Goal: Download file/media

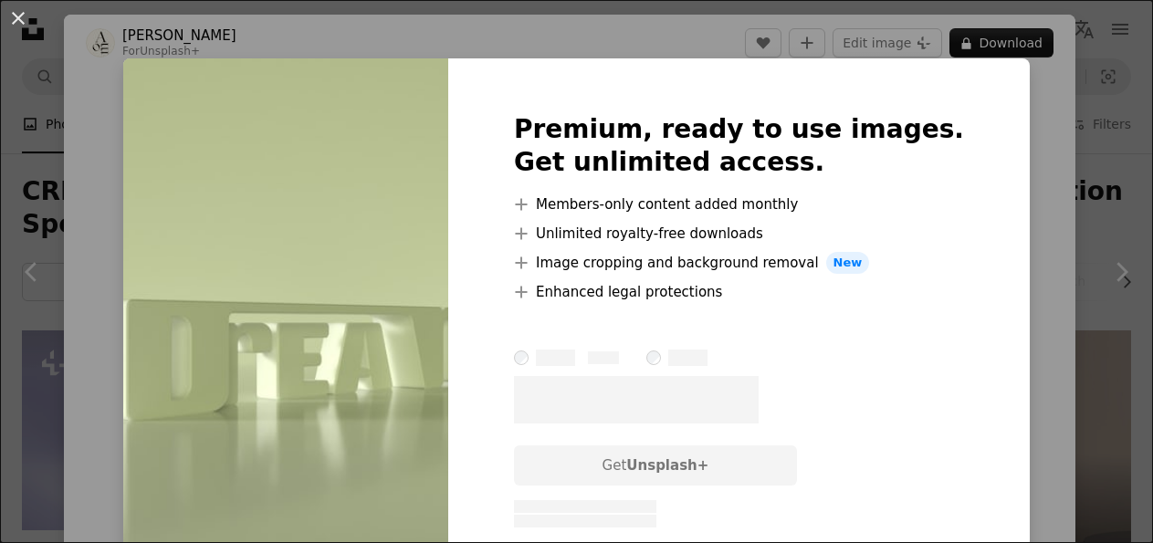
scroll to position [2468, 0]
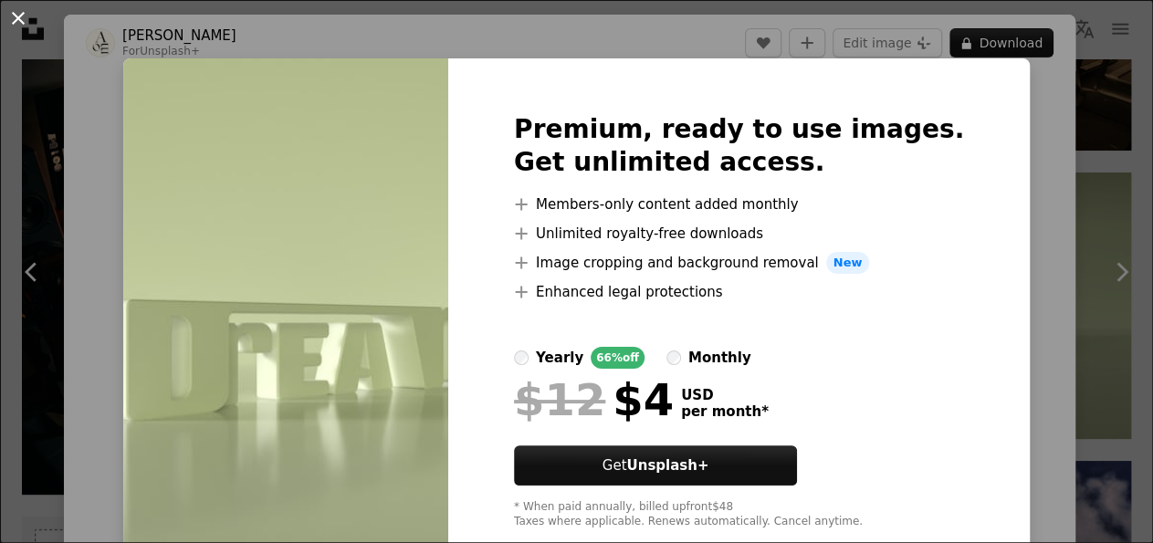
click at [26, 17] on button "An X shape" at bounding box center [18, 18] width 22 height 22
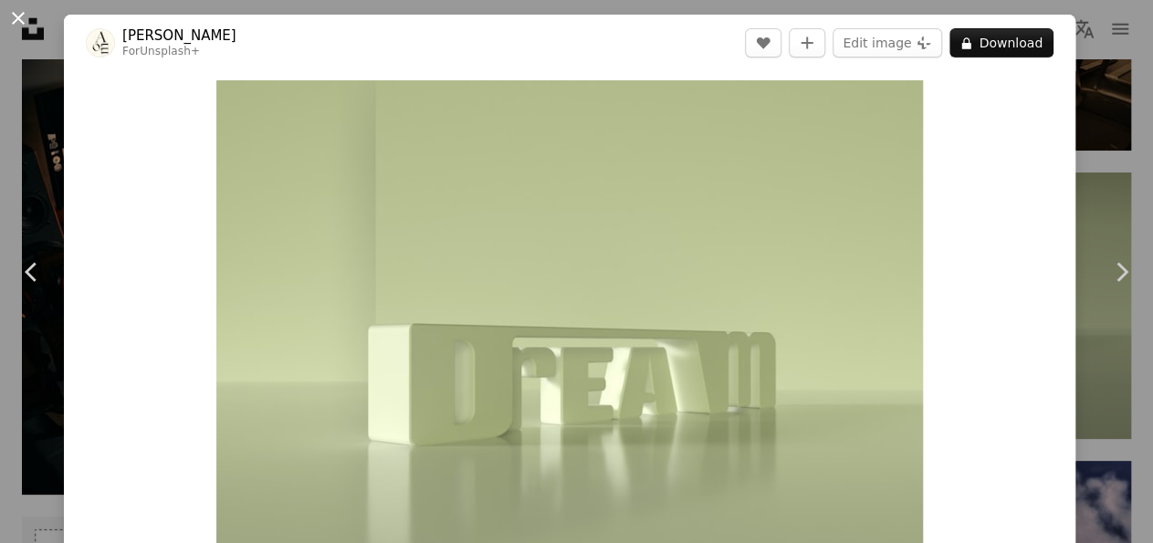
click at [16, 13] on button "An X shape" at bounding box center [18, 18] width 22 height 22
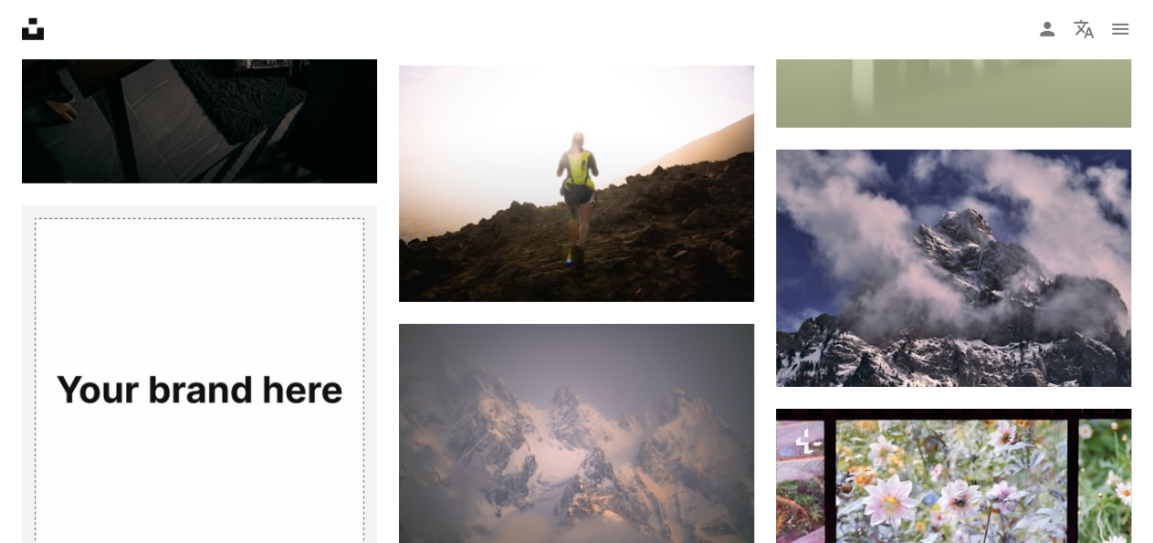
scroll to position [2793, 0]
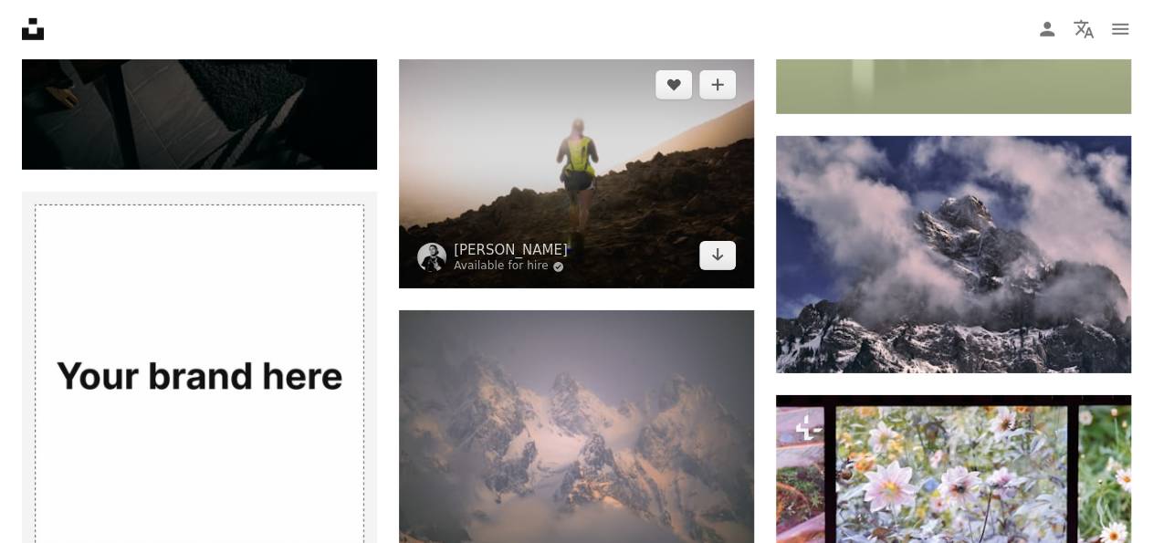
click at [623, 119] on img at bounding box center [576, 170] width 355 height 237
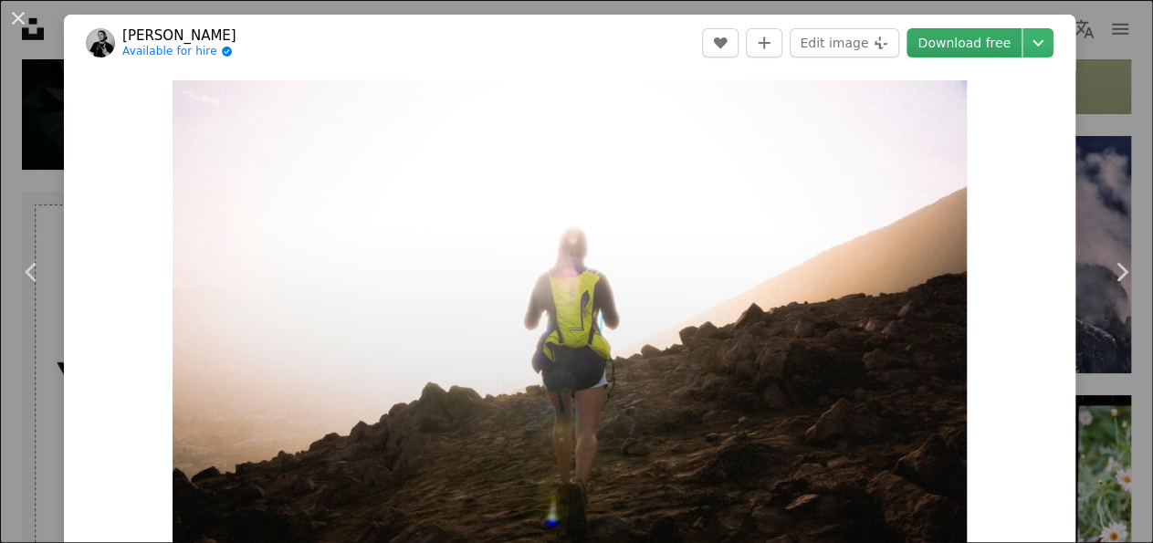
click at [957, 45] on link "Download free" at bounding box center [964, 42] width 115 height 29
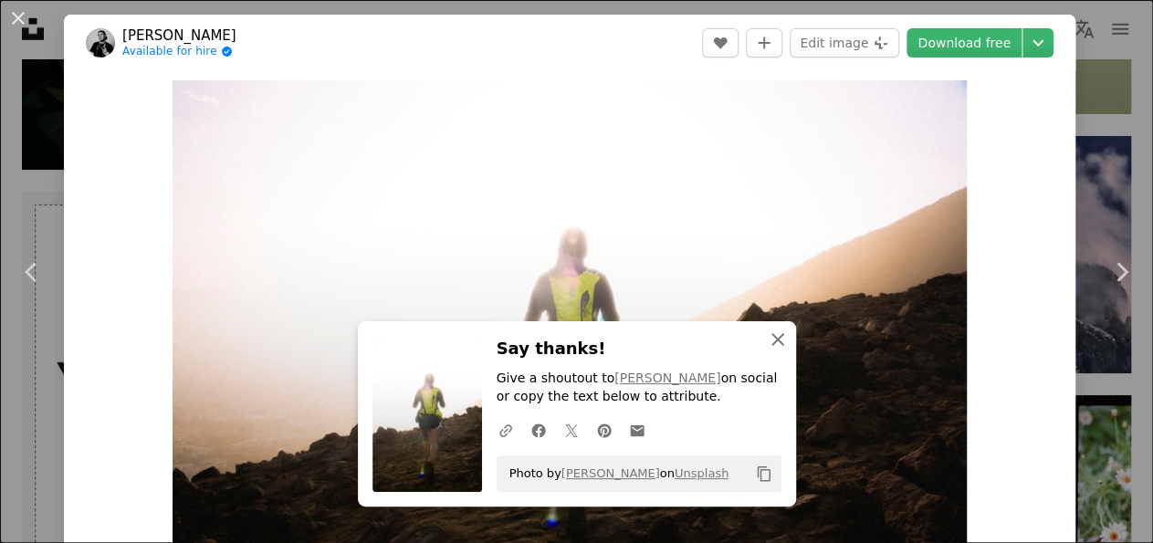
click at [778, 343] on icon "An X shape" at bounding box center [778, 340] width 22 height 22
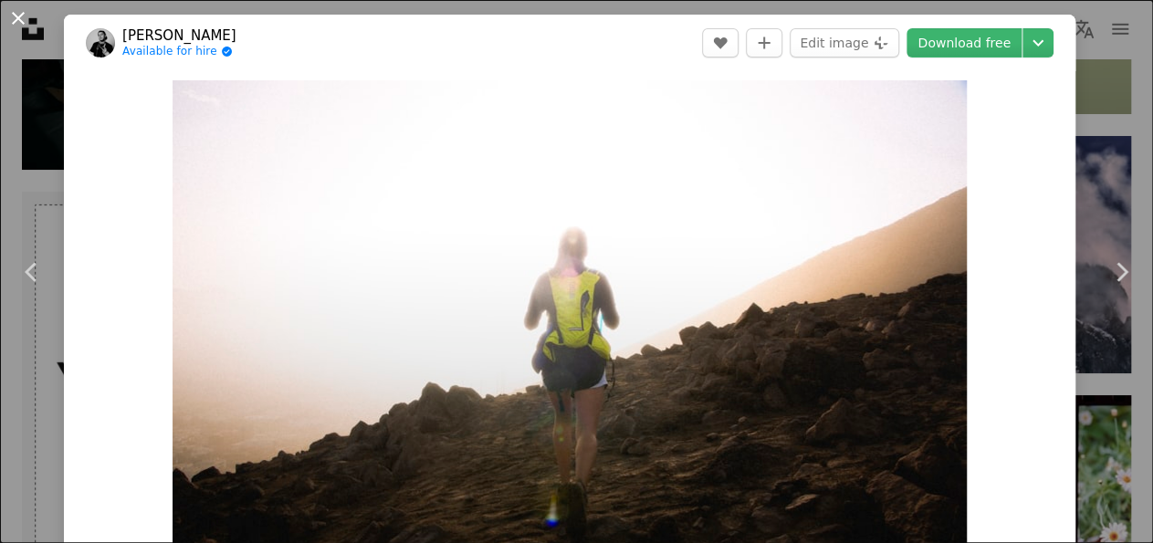
click at [22, 15] on button "An X shape" at bounding box center [18, 18] width 22 height 22
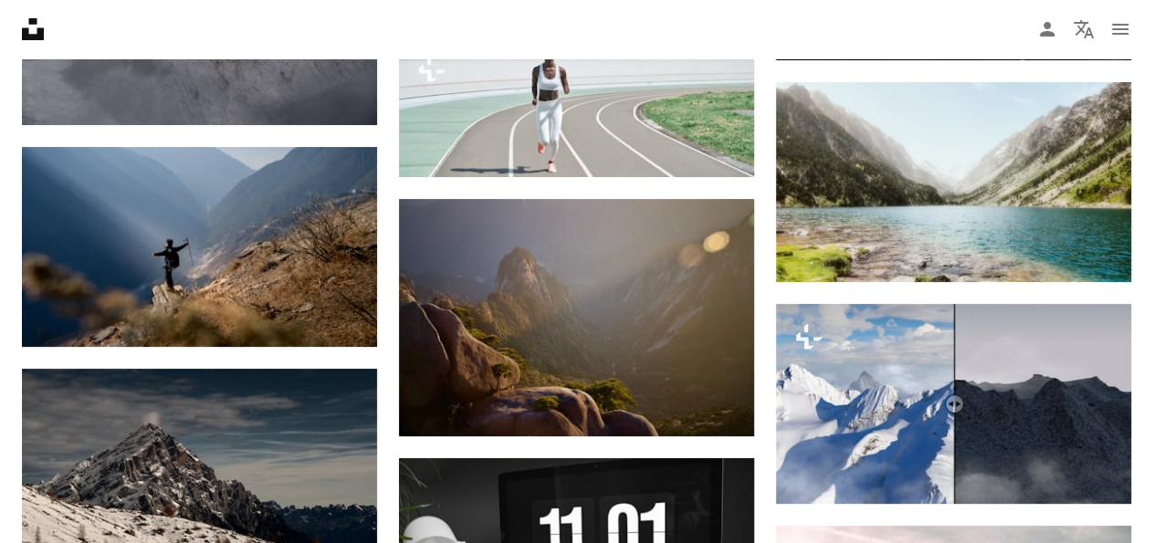
scroll to position [3592, 0]
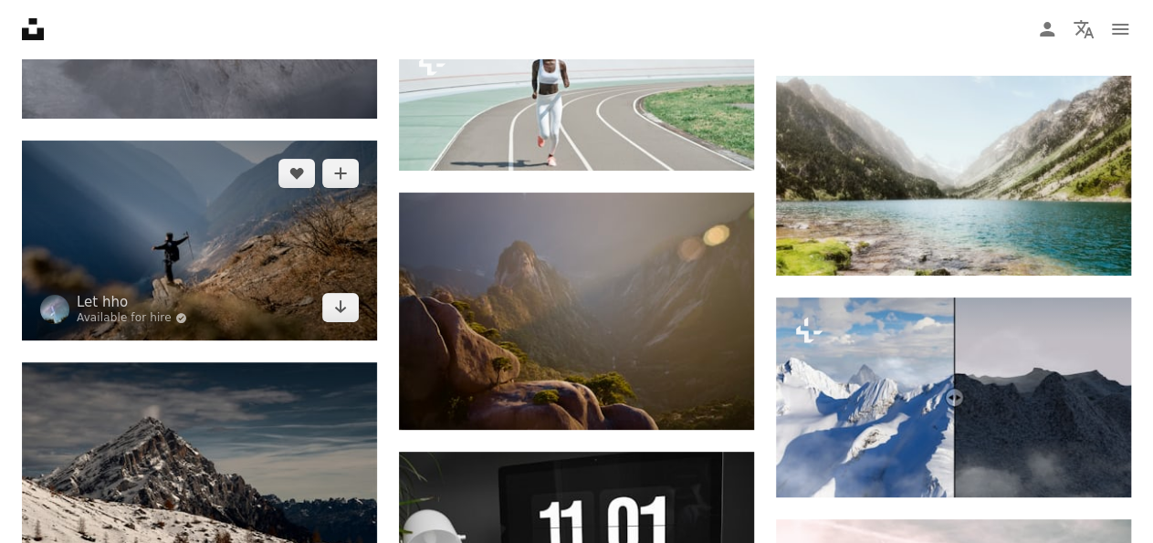
click at [249, 231] on img at bounding box center [199, 241] width 355 height 200
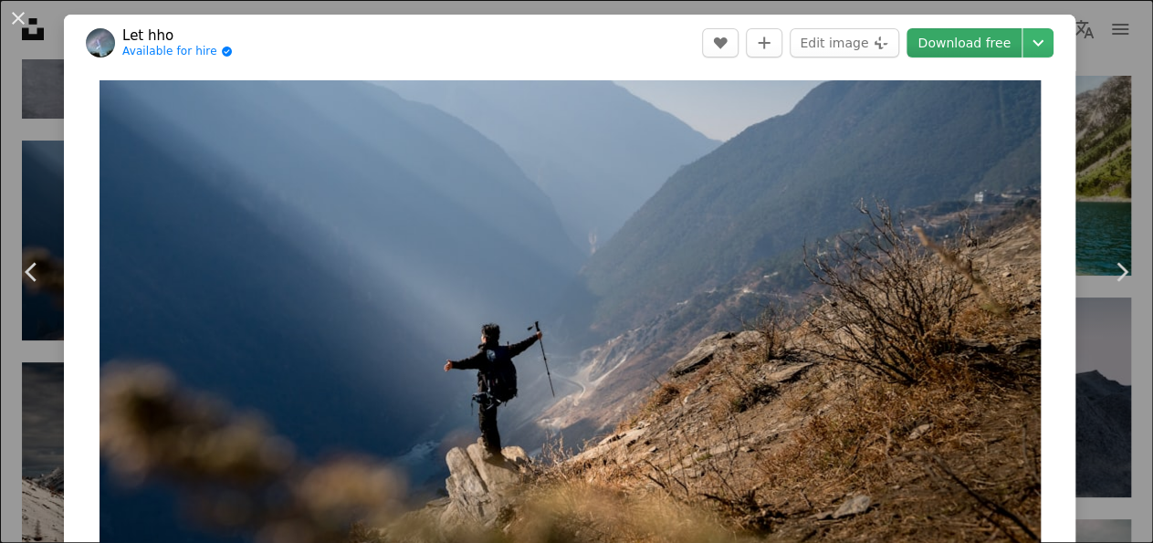
click at [930, 53] on link "Download free" at bounding box center [964, 42] width 115 height 29
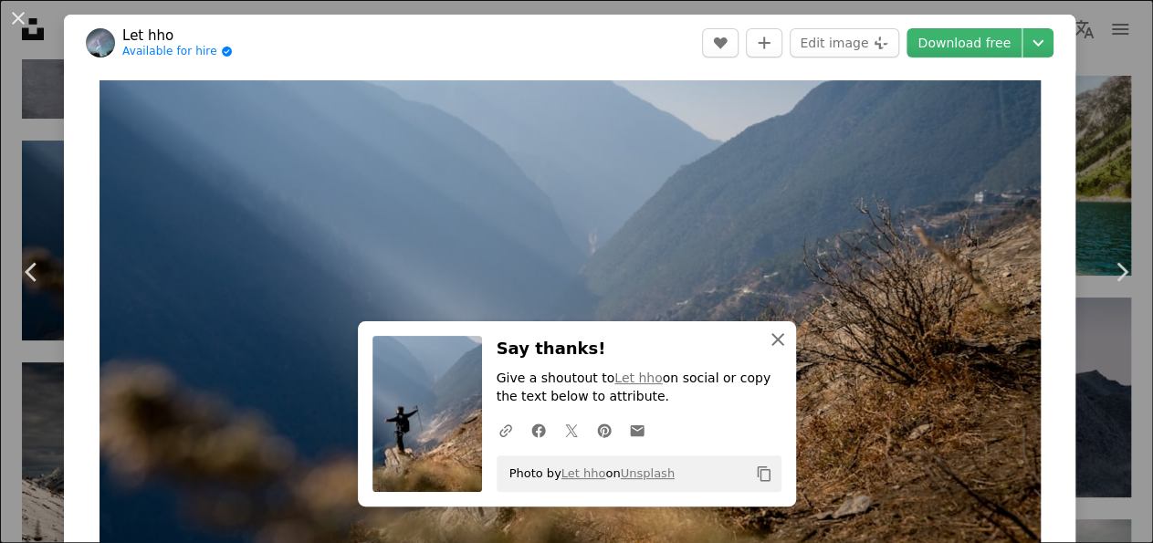
click at [779, 344] on icon "An X shape" at bounding box center [778, 340] width 22 height 22
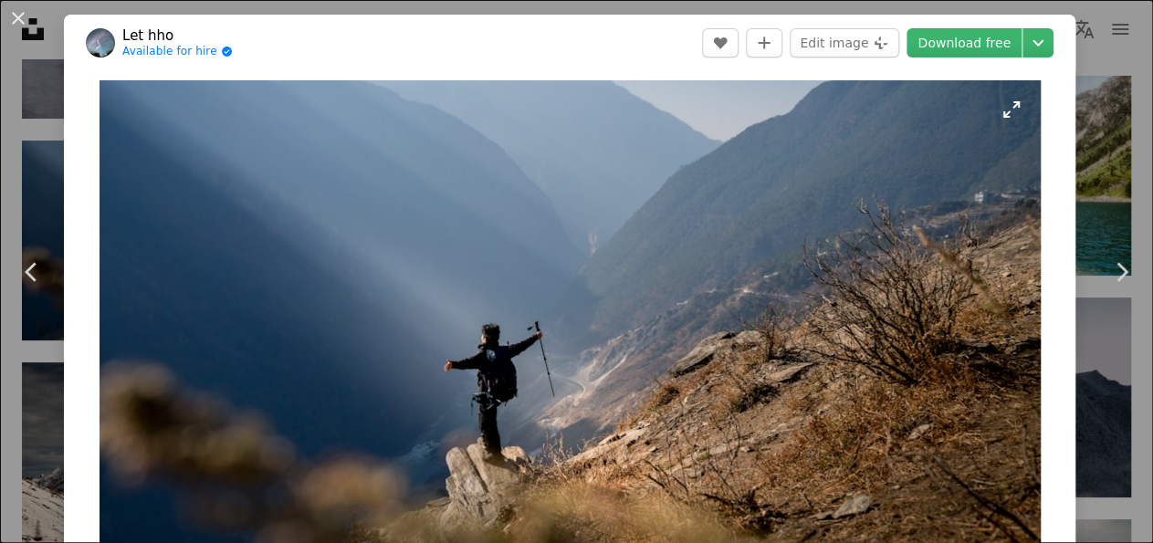
click at [569, 337] on img "Zoom in on this image" at bounding box center [570, 345] width 941 height 530
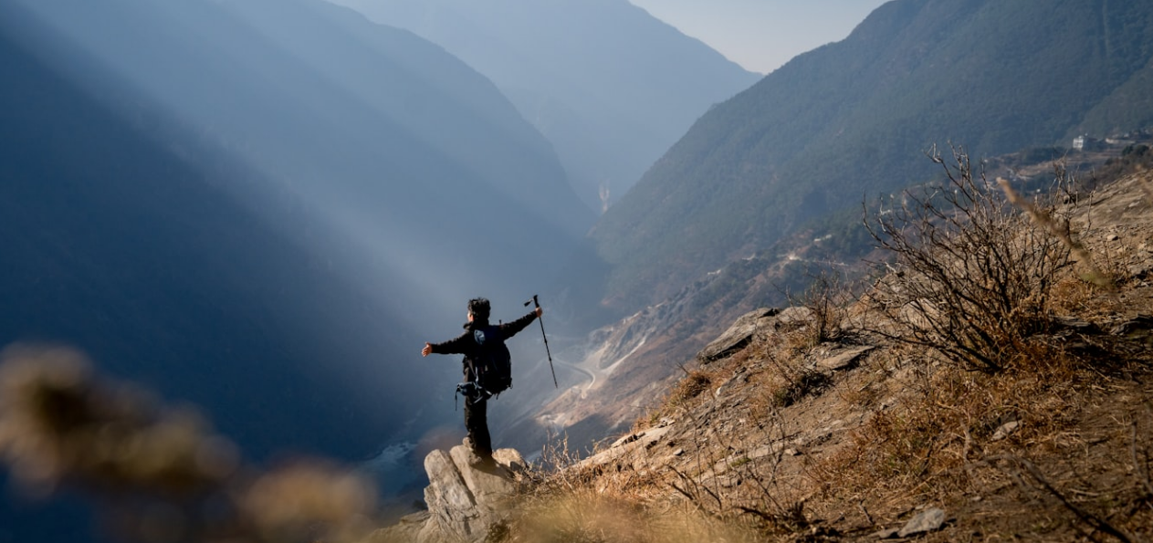
scroll to position [48, 0]
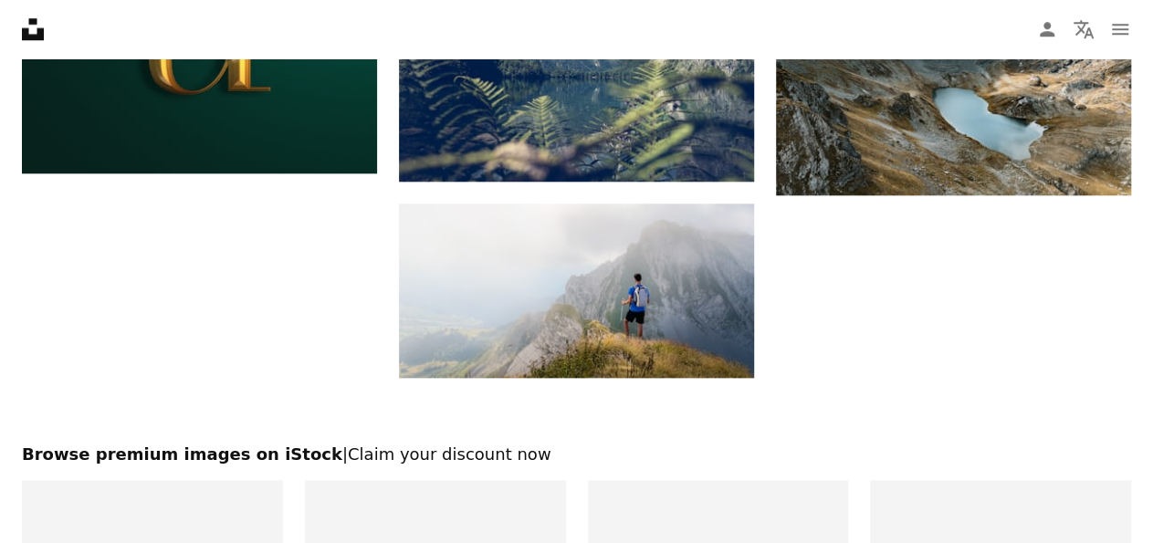
scroll to position [4372, 0]
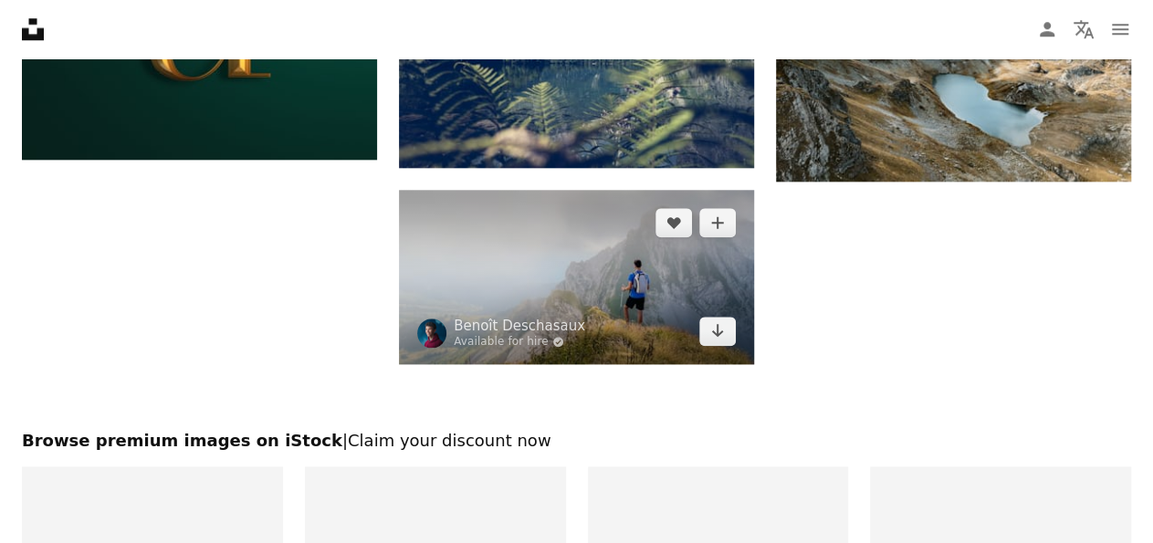
click at [649, 234] on img at bounding box center [576, 277] width 355 height 174
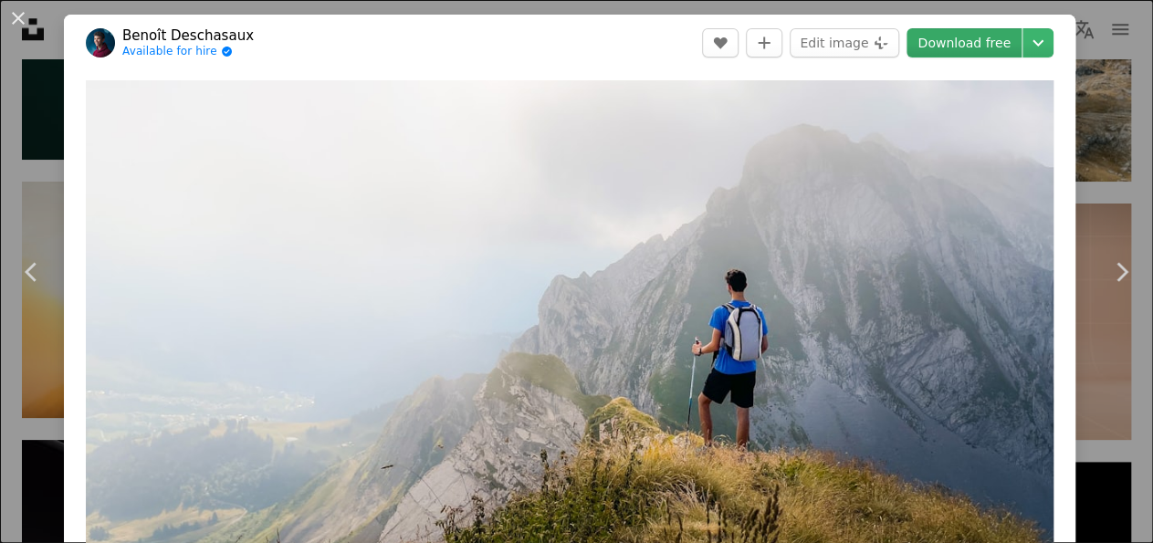
click at [969, 30] on link "Download free" at bounding box center [964, 42] width 115 height 29
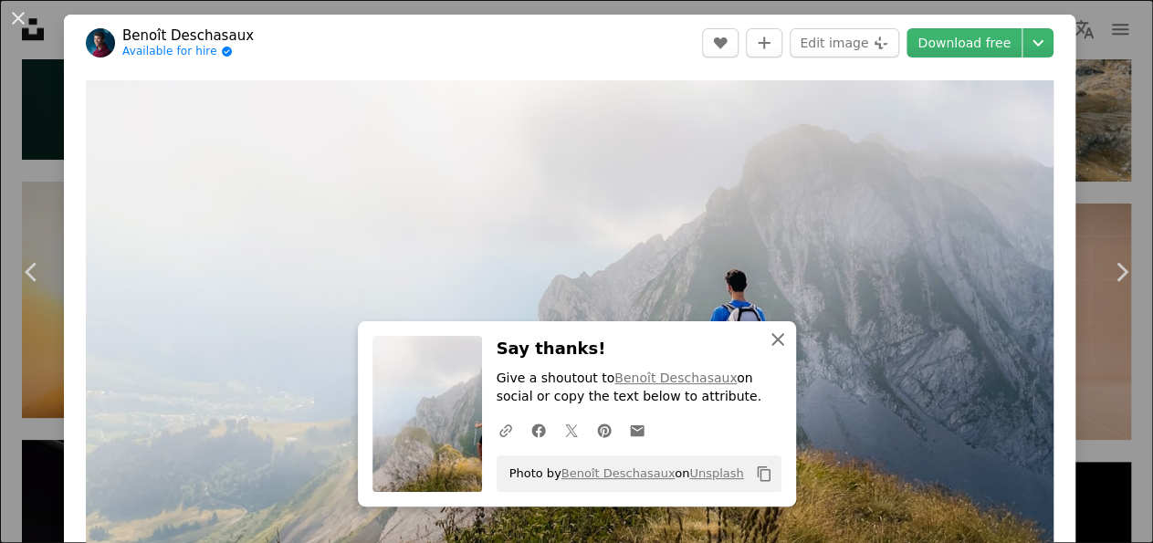
click at [783, 345] on icon "button" at bounding box center [778, 339] width 13 height 13
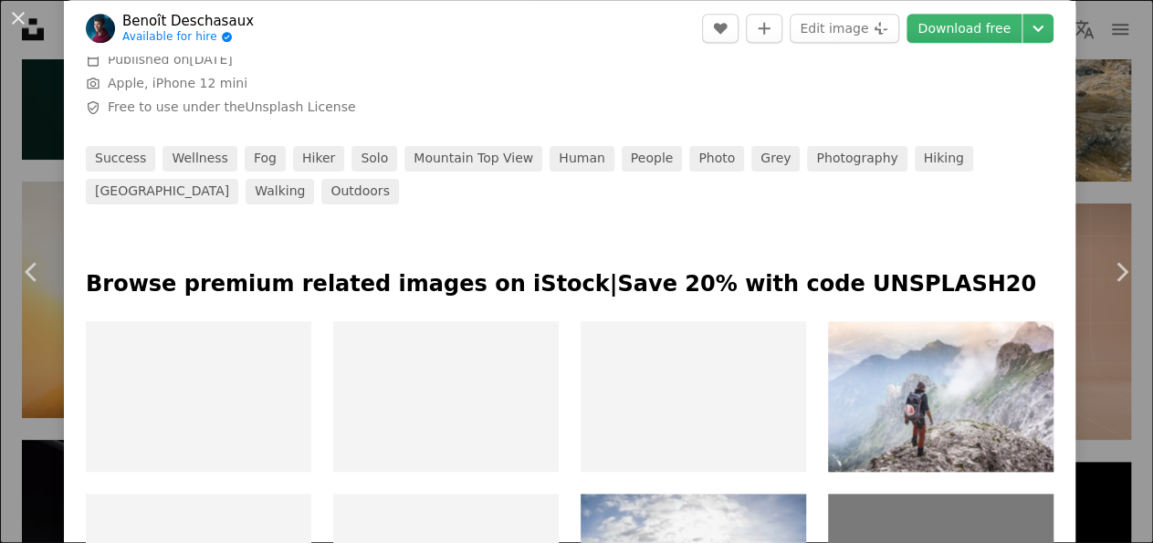
scroll to position [689, 0]
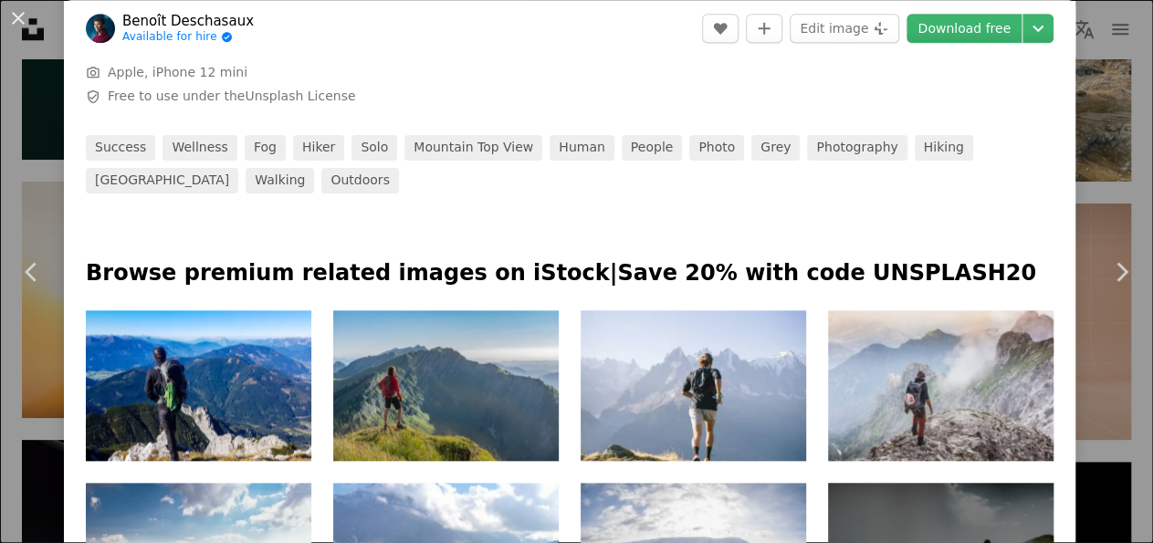
click at [946, 393] on img at bounding box center [941, 385] width 226 height 151
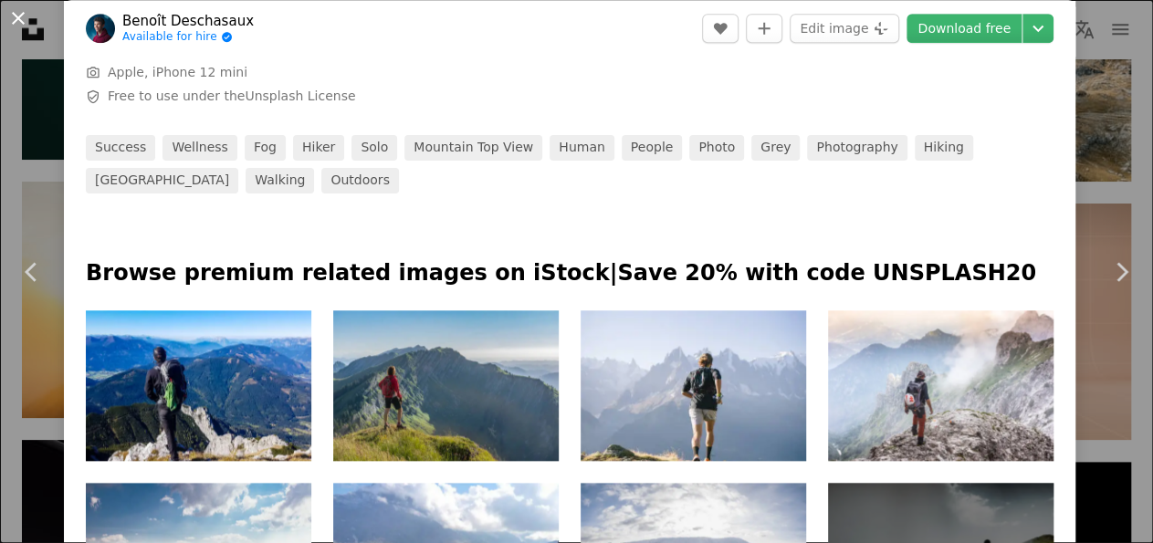
click at [16, 13] on button "An X shape" at bounding box center [18, 18] width 22 height 22
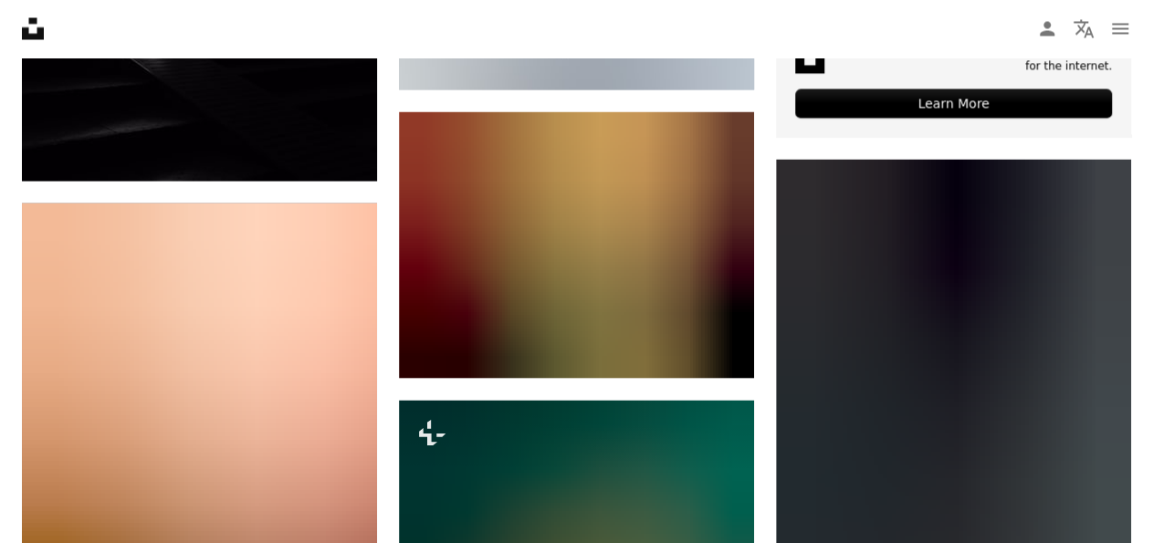
scroll to position [5174, 0]
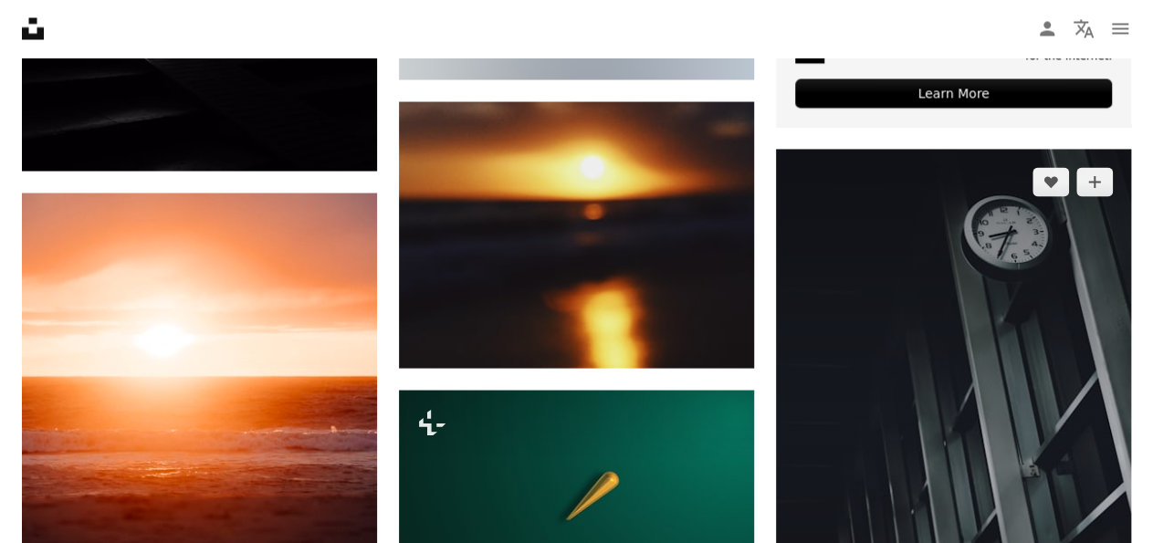
click at [934, 263] on img at bounding box center [953, 433] width 355 height 566
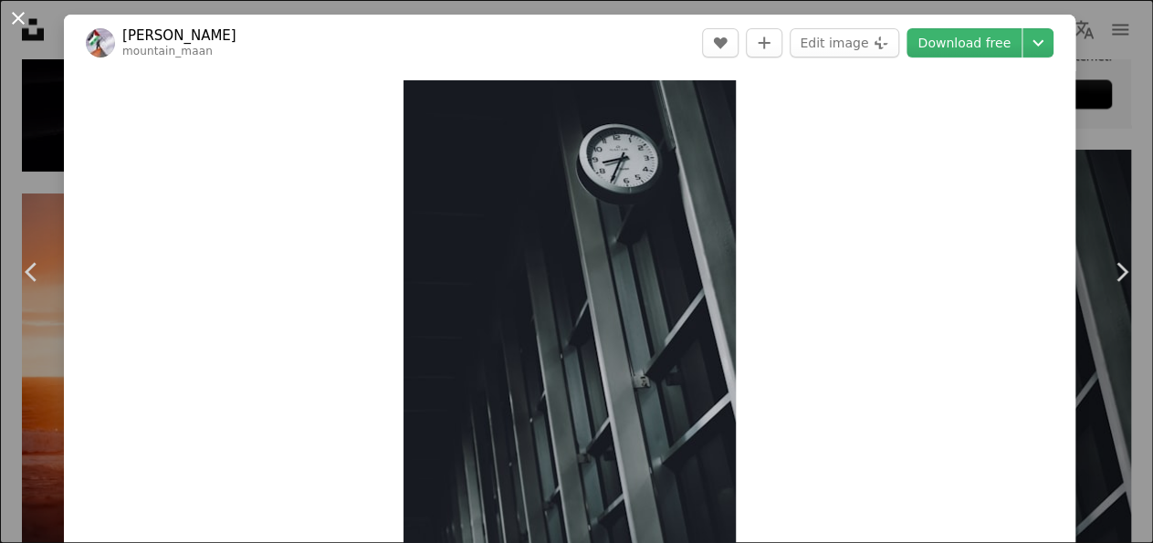
click at [14, 21] on button "An X shape" at bounding box center [18, 18] width 22 height 22
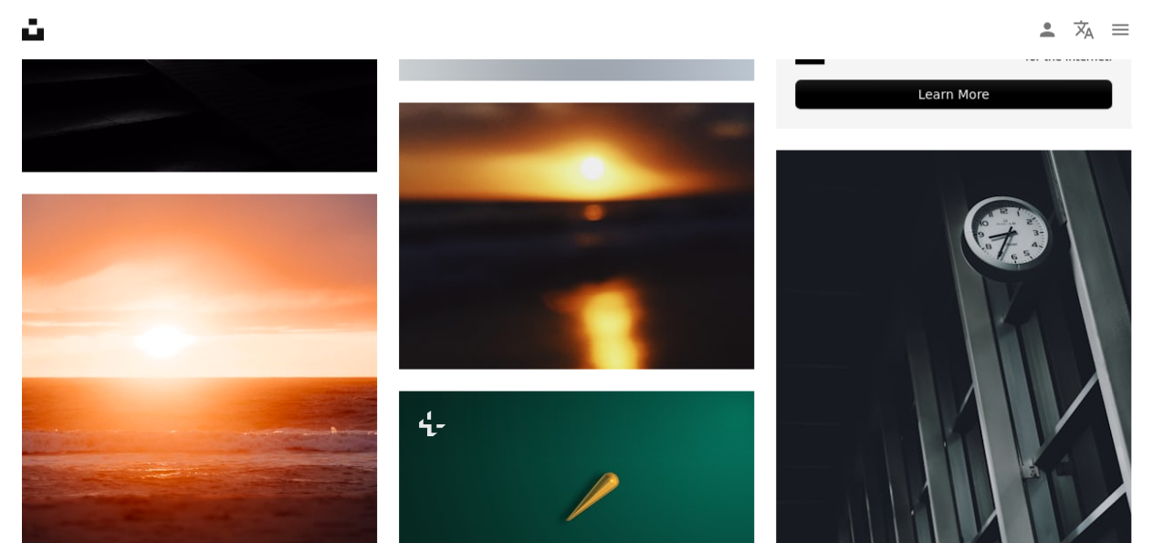
scroll to position [5174, 0]
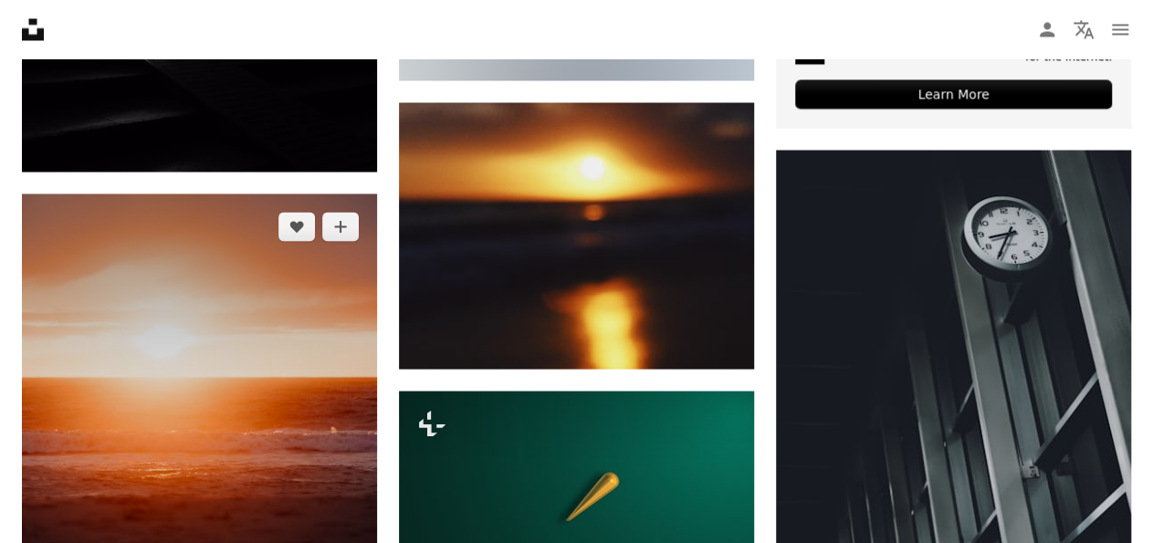
click at [200, 330] on img at bounding box center [199, 460] width 355 height 533
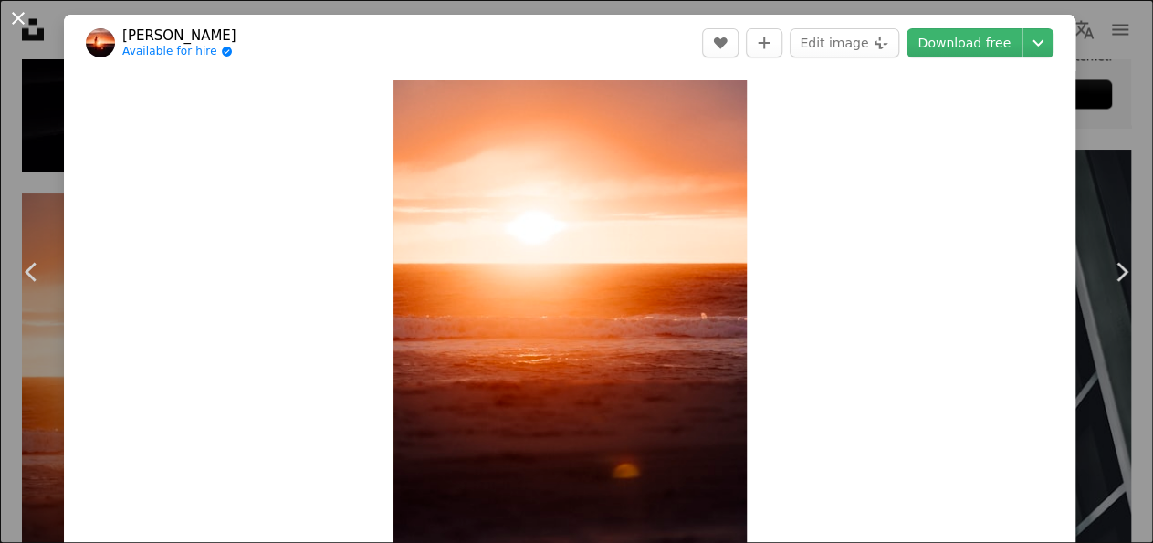
click at [16, 17] on button "An X shape" at bounding box center [18, 18] width 22 height 22
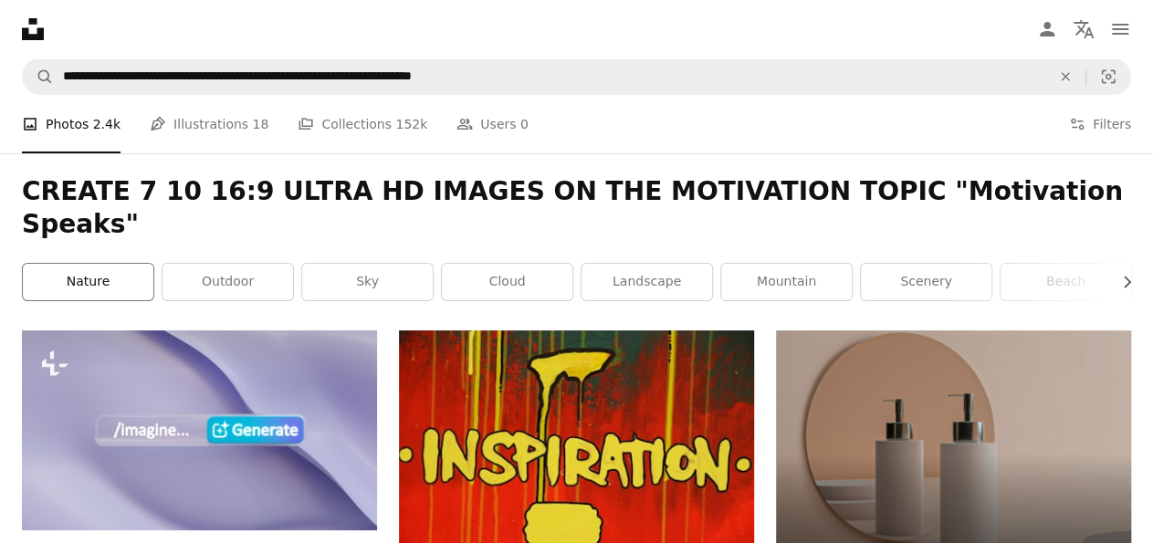
click at [107, 264] on link "nature" at bounding box center [88, 282] width 131 height 37
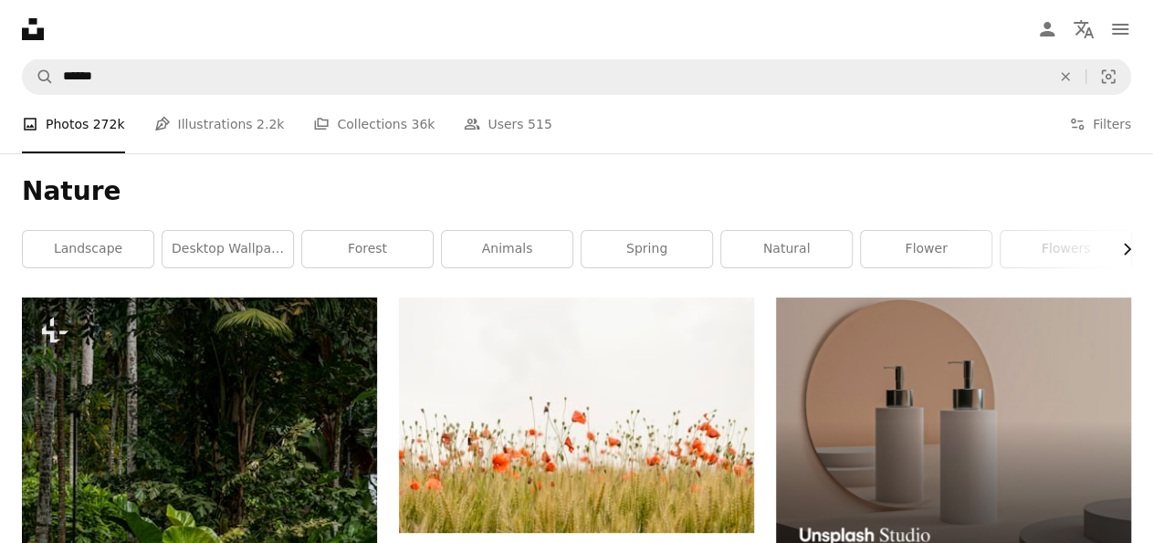
click at [1132, 251] on icon "Chevron right" at bounding box center [1127, 249] width 18 height 18
click at [1130, 258] on icon "Chevron right" at bounding box center [1127, 249] width 18 height 18
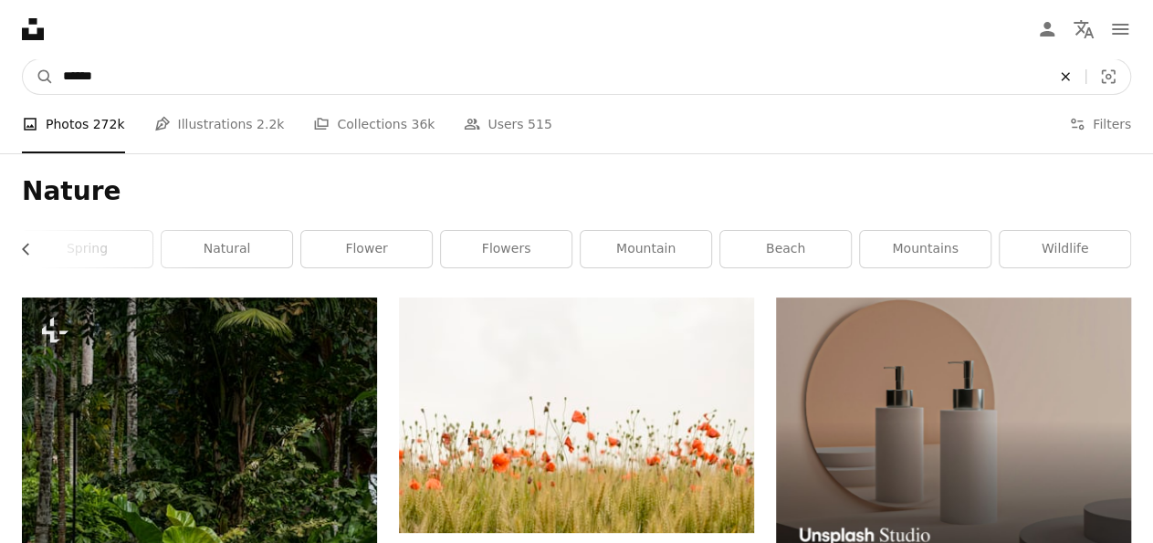
click at [1062, 75] on icon "An X shape" at bounding box center [1066, 76] width 40 height 15
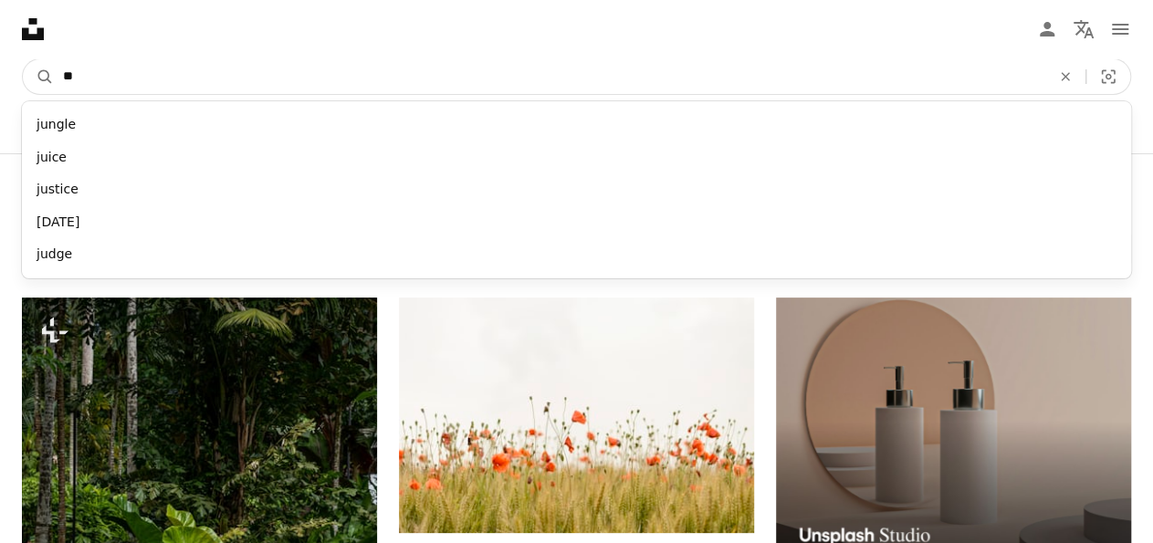
type input "*"
type input "******"
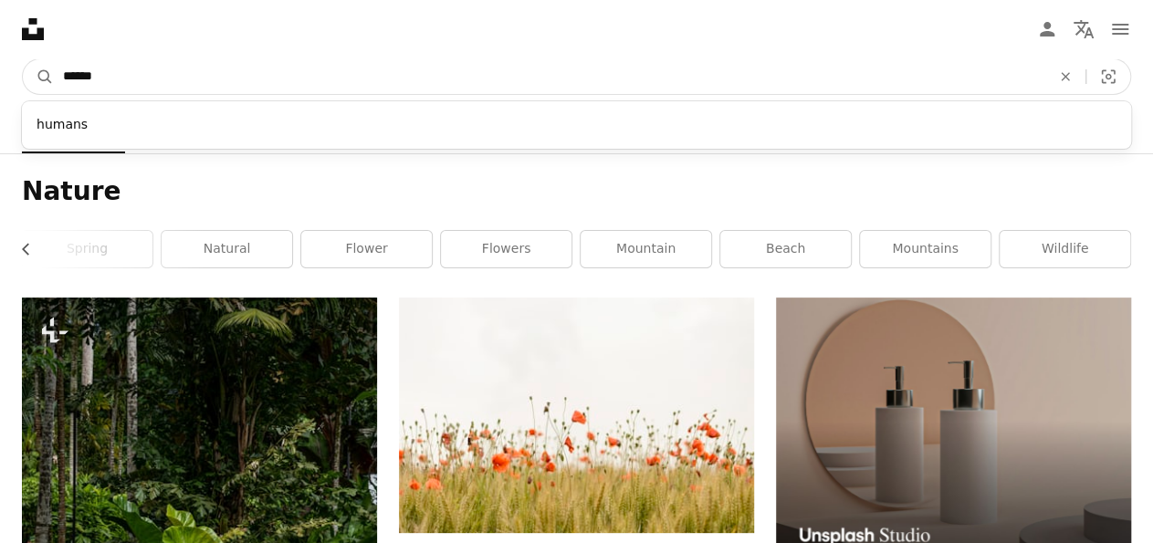
click button "A magnifying glass" at bounding box center [38, 76] width 31 height 35
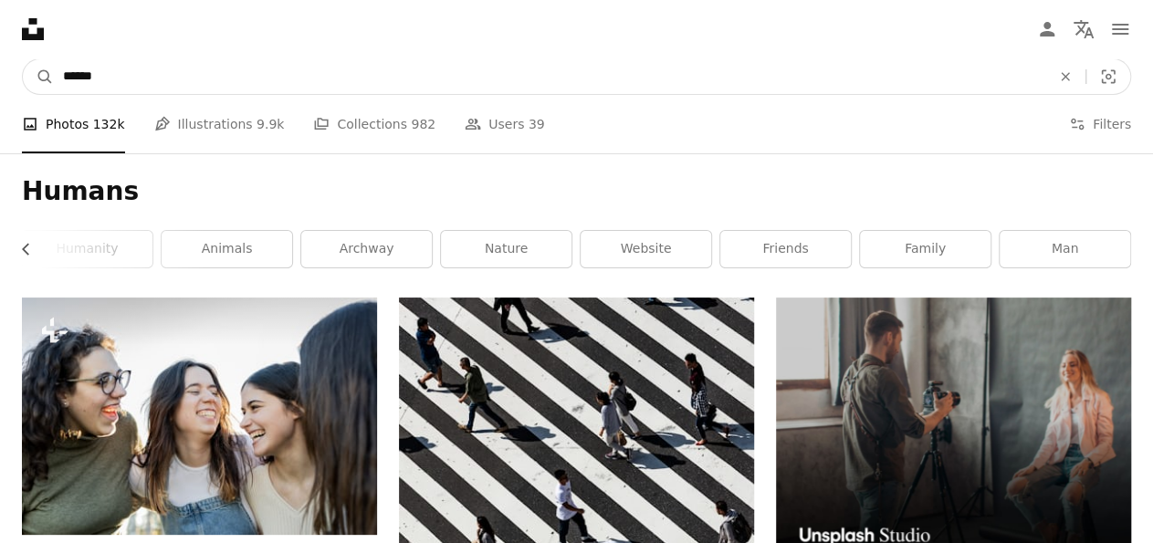
click at [210, 76] on input "******" at bounding box center [550, 76] width 992 height 35
type input "**********"
click button "A magnifying glass" at bounding box center [38, 76] width 31 height 35
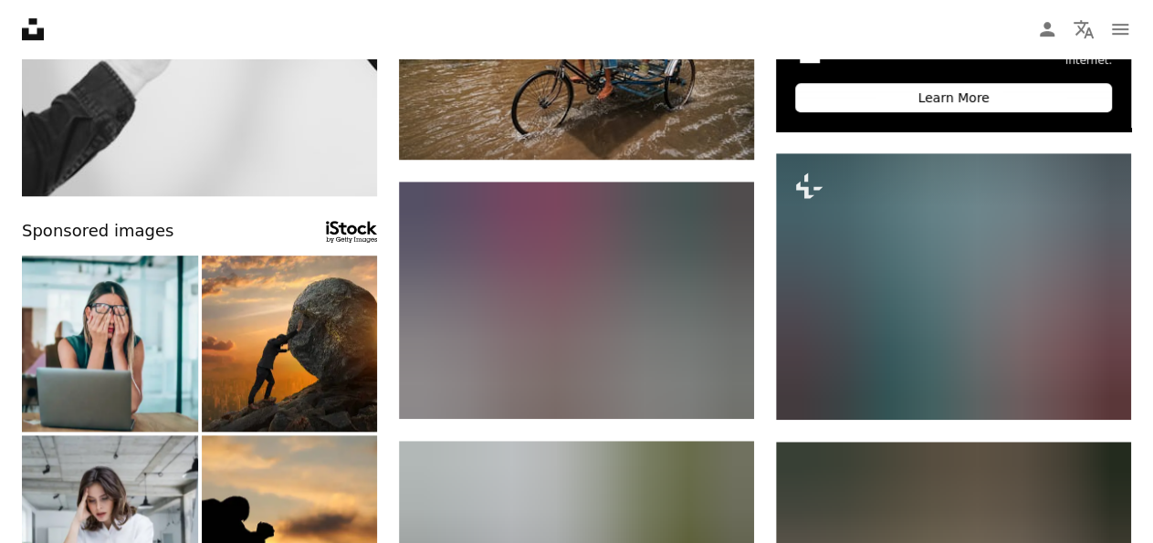
scroll to position [660, 0]
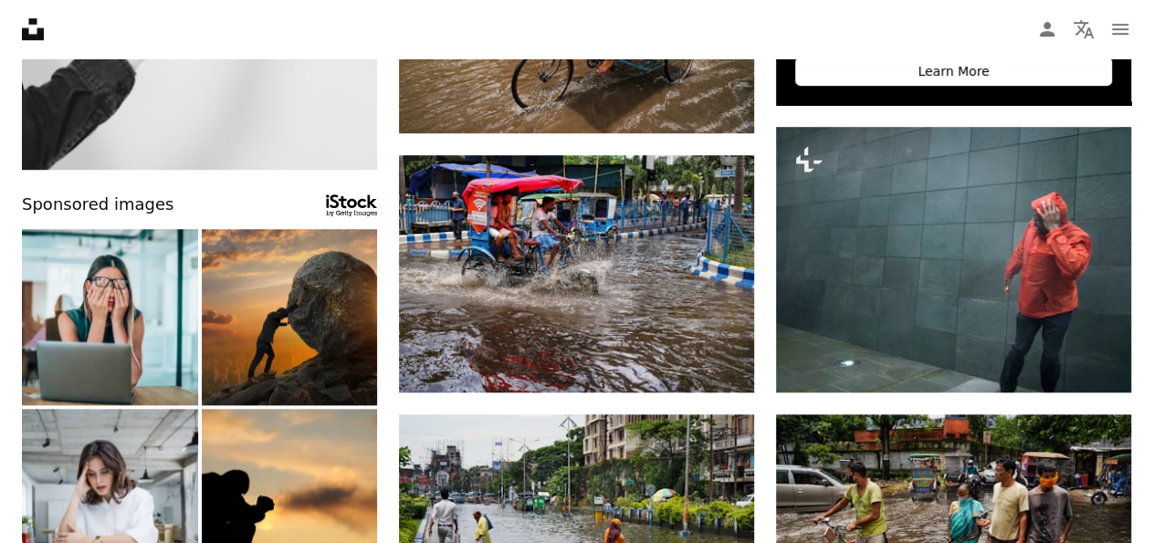
click at [319, 300] on img at bounding box center [290, 317] width 176 height 176
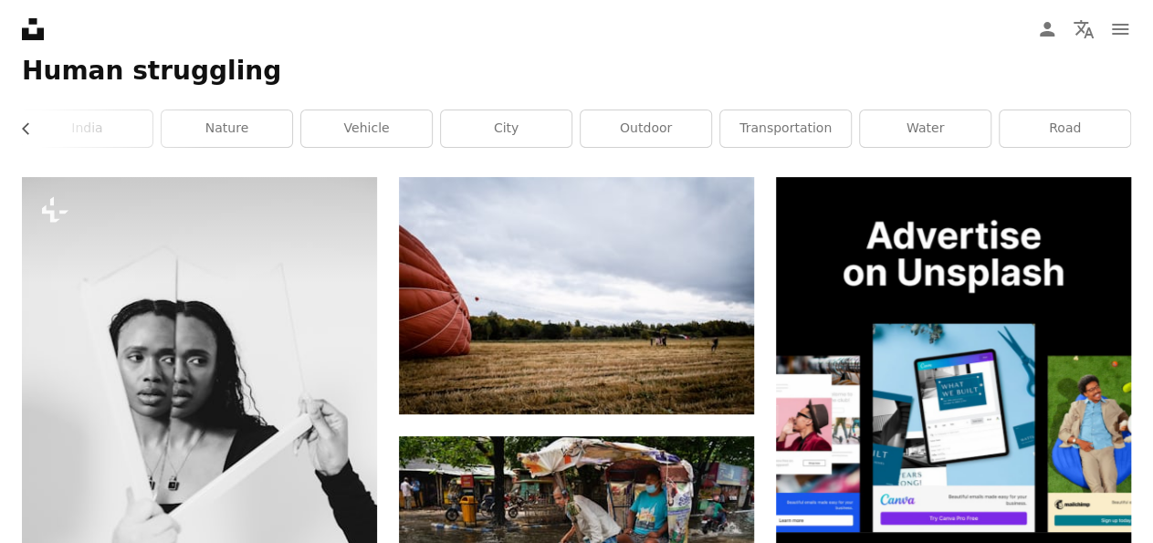
scroll to position [4, 0]
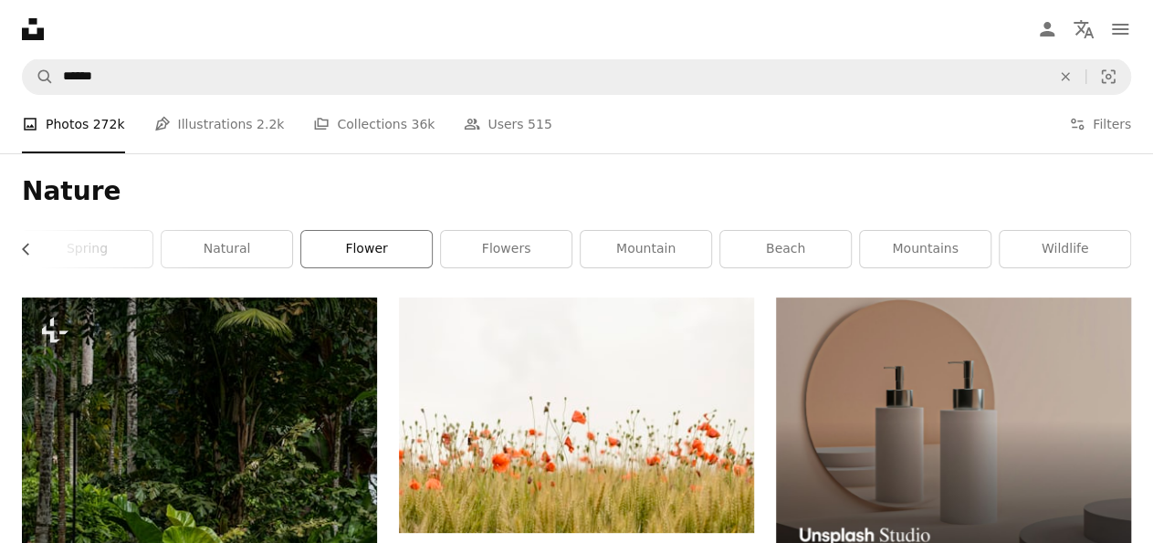
click at [388, 240] on link "flower" at bounding box center [366, 249] width 131 height 37
